Goal: Information Seeking & Learning: Learn about a topic

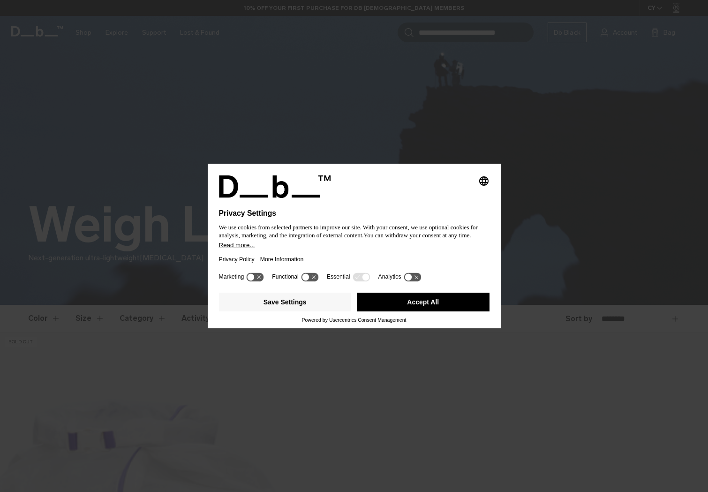
click at [407, 302] on button "Accept All" at bounding box center [423, 301] width 133 height 19
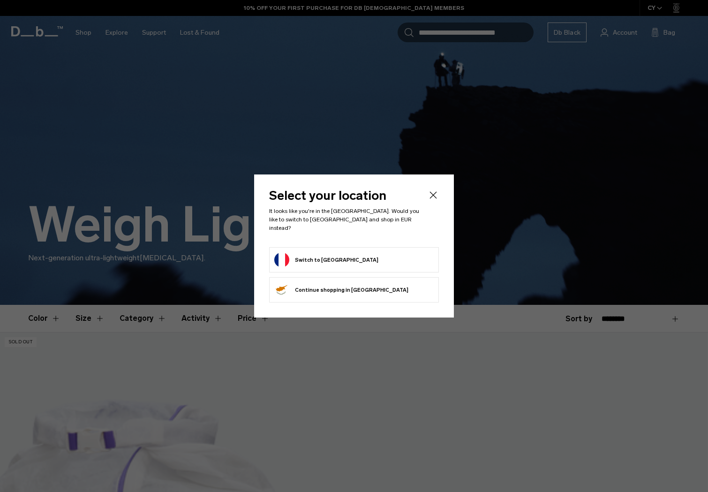
click at [315, 256] on button "Switch to France" at bounding box center [326, 259] width 104 height 15
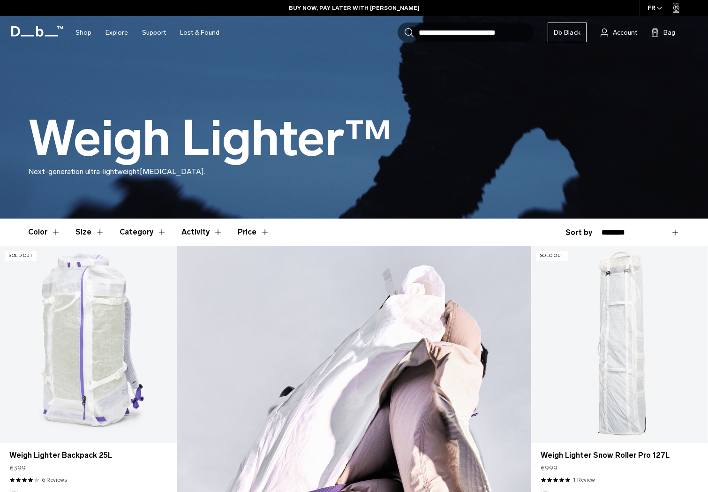
scroll to position [126, 0]
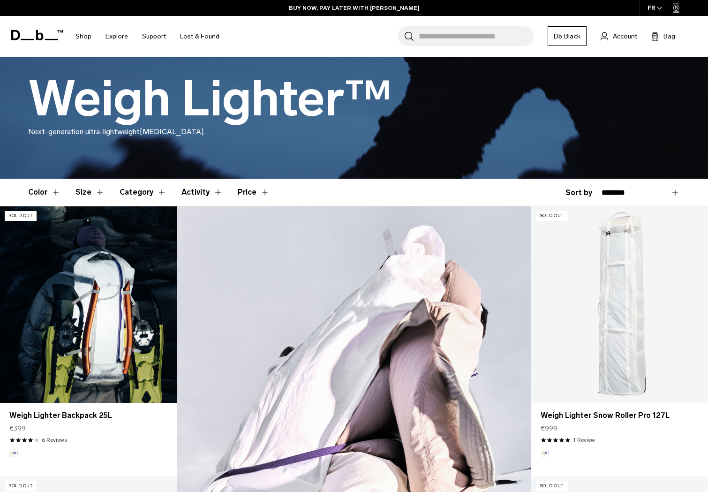
click at [92, 268] on link "Weigh Lighter Backpack 25L" at bounding box center [88, 304] width 177 height 196
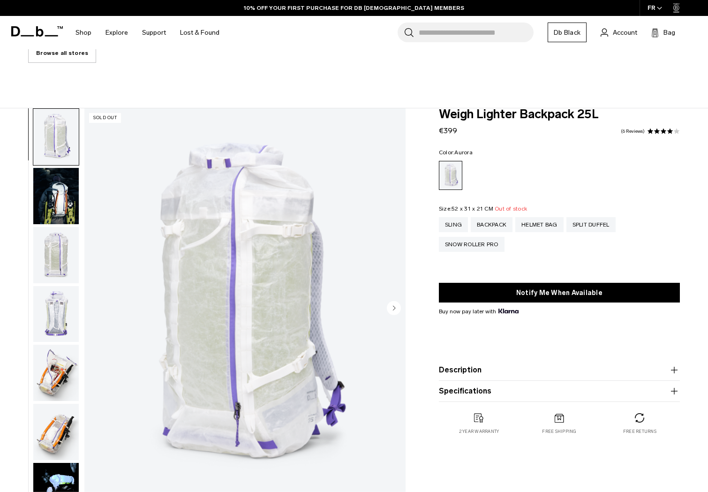
click at [51, 198] on img "button" at bounding box center [55, 196] width 45 height 56
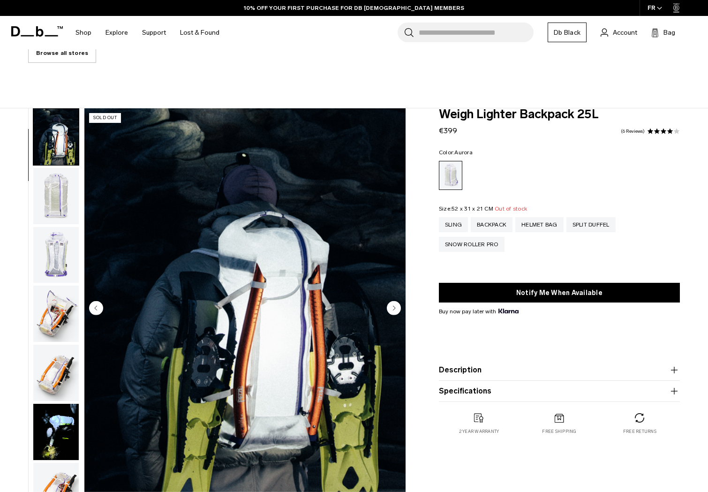
click at [58, 253] on img "button" at bounding box center [55, 255] width 45 height 56
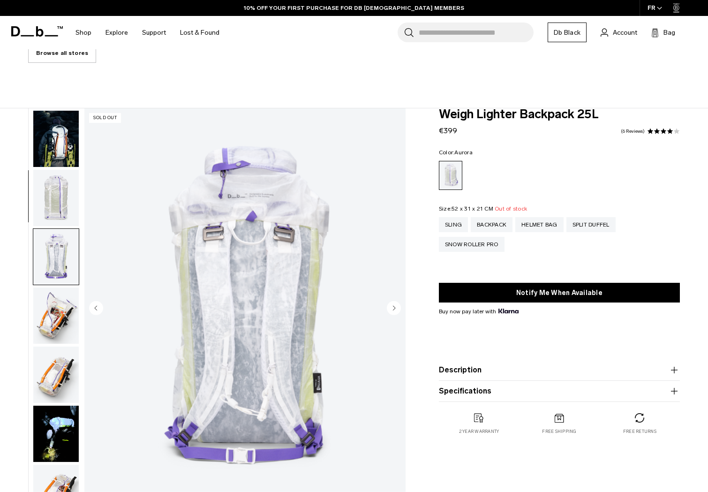
scroll to position [55, 0]
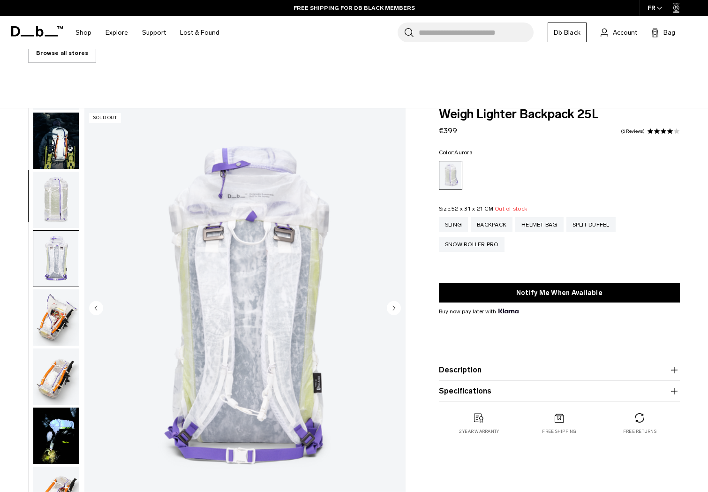
click at [58, 193] on img "button" at bounding box center [55, 199] width 45 height 56
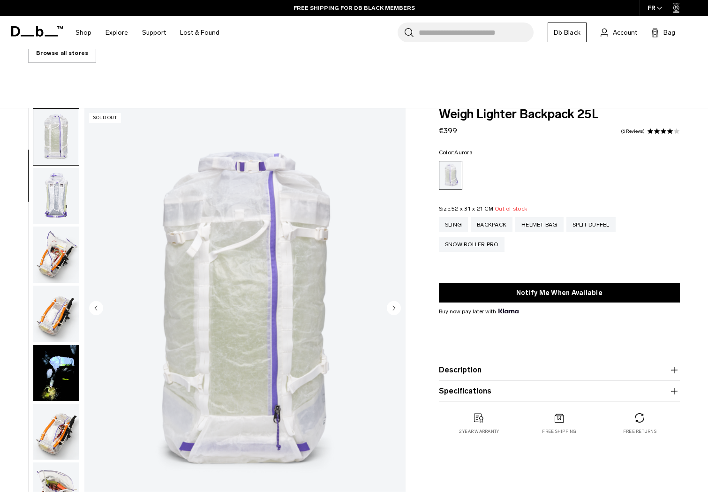
click at [56, 272] on img "button" at bounding box center [55, 254] width 45 height 56
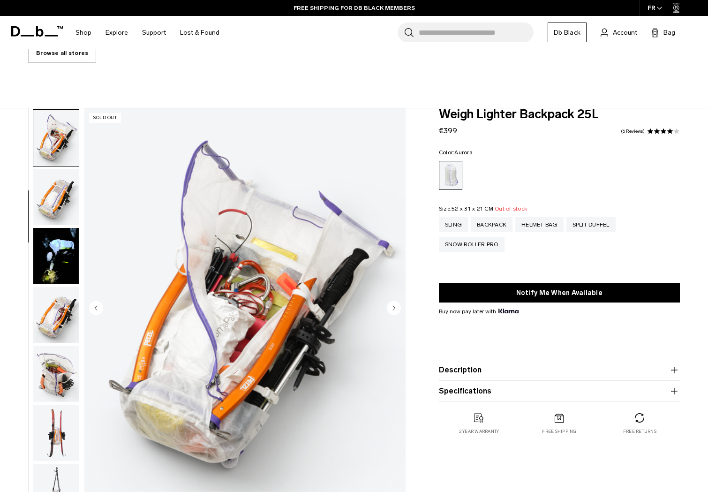
scroll to position [236, 0]
click at [66, 316] on img "button" at bounding box center [55, 314] width 45 height 56
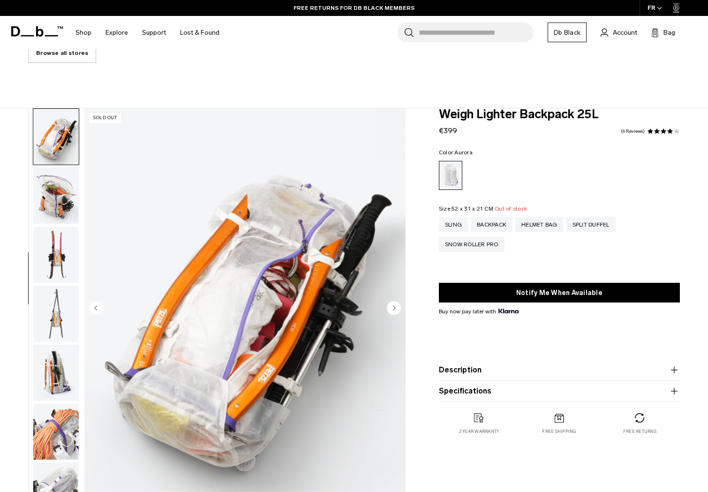
click at [54, 312] on img "button" at bounding box center [55, 313] width 45 height 56
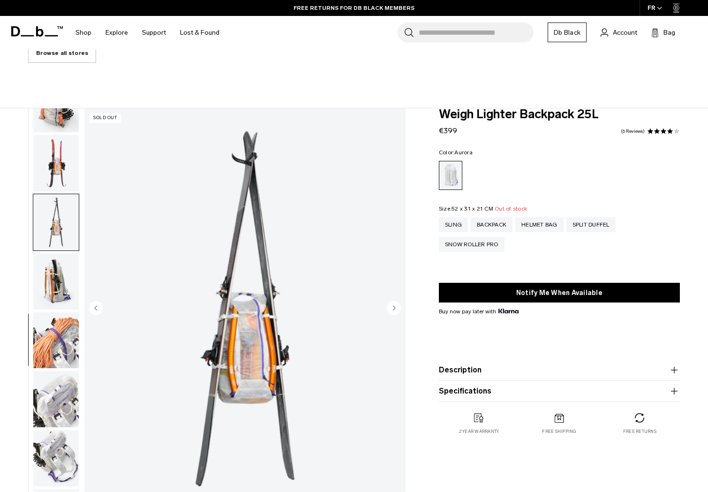
scroll to position [589, 0]
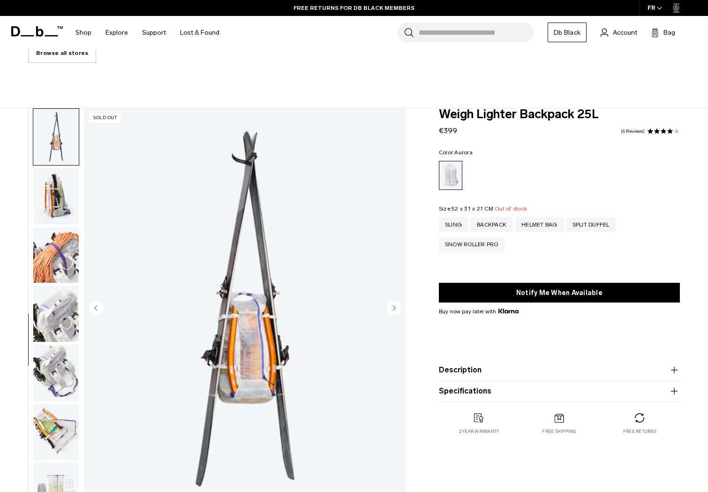
click at [49, 312] on img "button" at bounding box center [55, 313] width 45 height 56
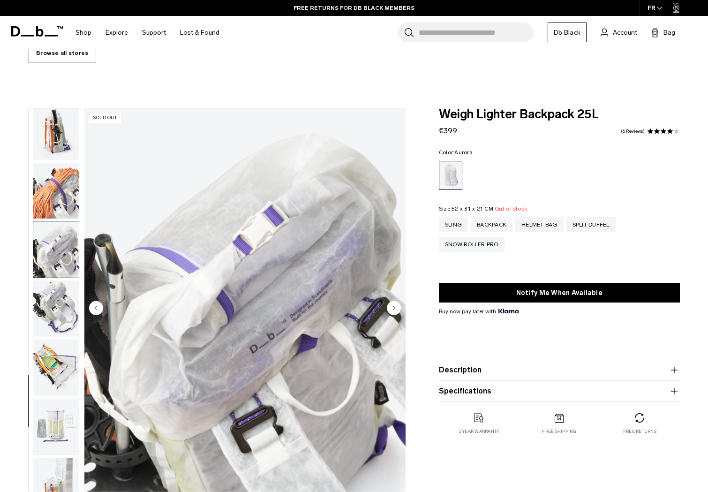
scroll to position [658, 0]
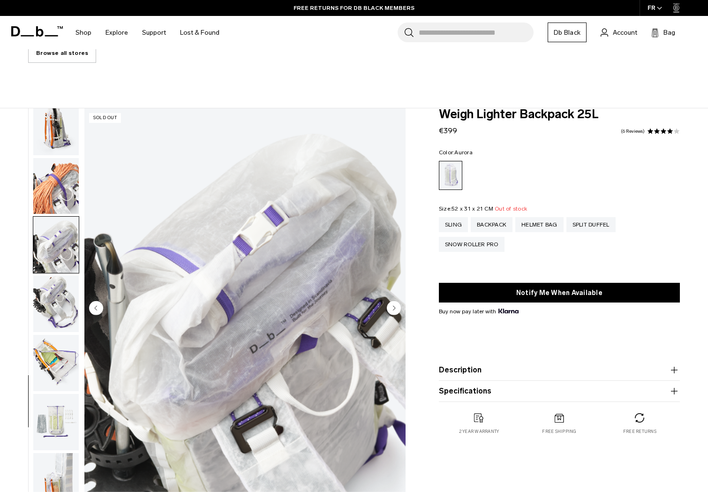
click at [52, 348] on img "button" at bounding box center [55, 363] width 45 height 56
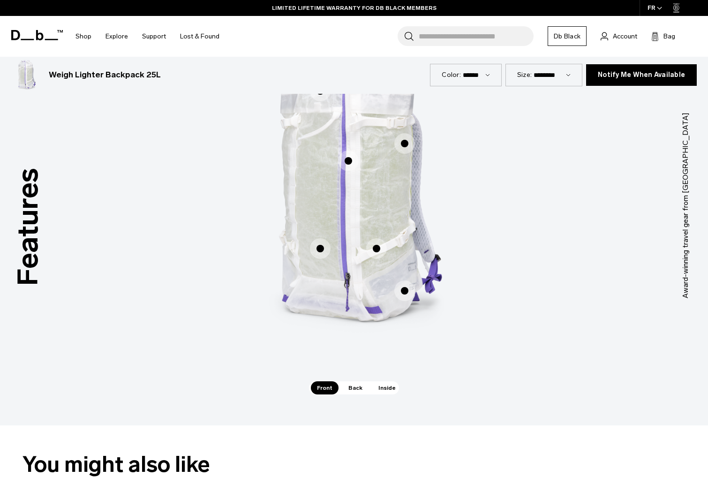
scroll to position [721, 0]
click at [320, 243] on span "1 / 3" at bounding box center [320, 247] width 21 height 21
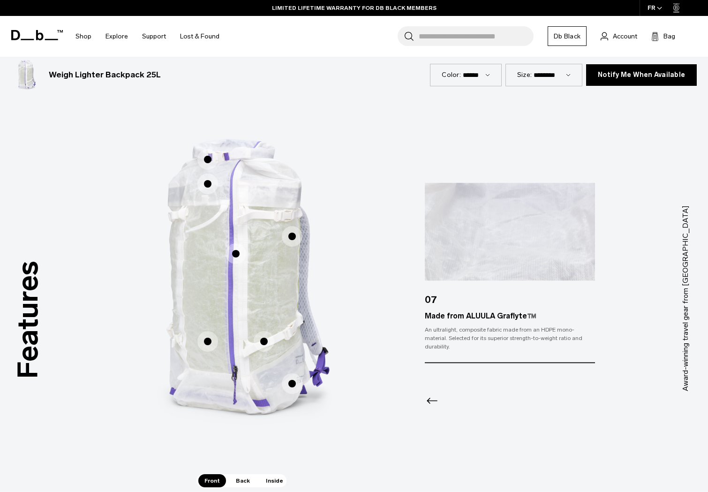
scroll to position [626, 0]
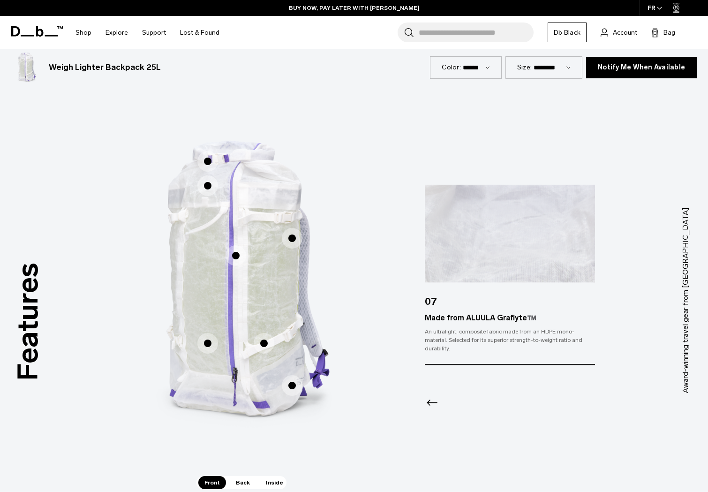
click at [238, 253] on span "1 / 3" at bounding box center [235, 255] width 21 height 21
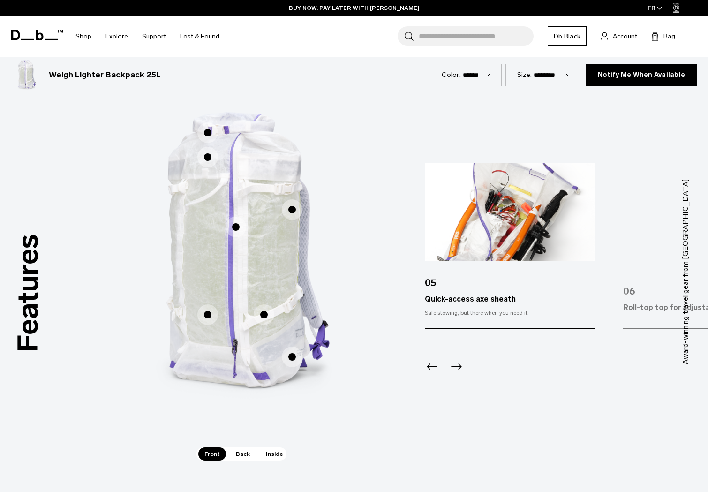
scroll to position [654, 0]
click at [207, 161] on span "1 / 3" at bounding box center [207, 157] width 21 height 21
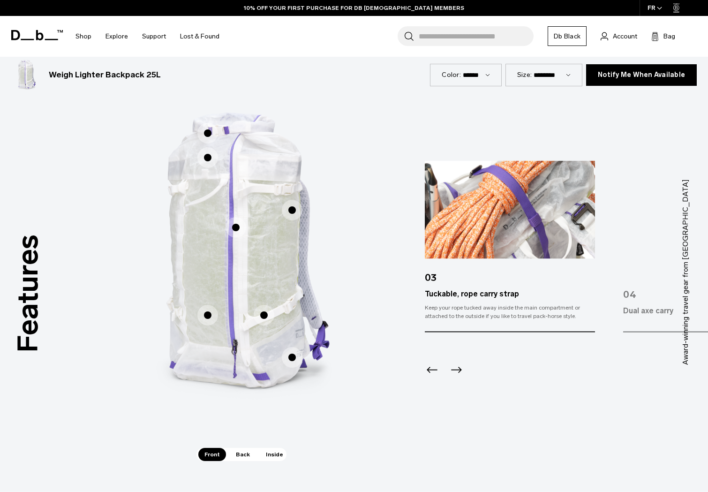
click at [291, 362] on span "1 / 3" at bounding box center [292, 357] width 21 height 21
click at [290, 356] on span "1 / 3" at bounding box center [292, 357] width 21 height 21
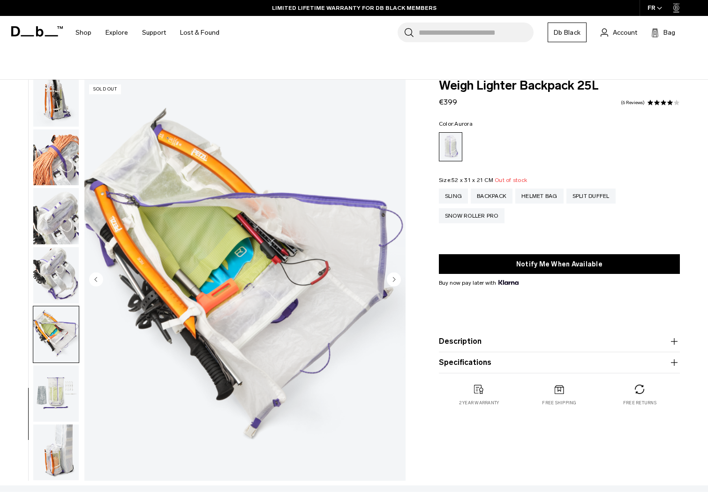
scroll to position [0, 0]
